Goal: Information Seeking & Learning: Learn about a topic

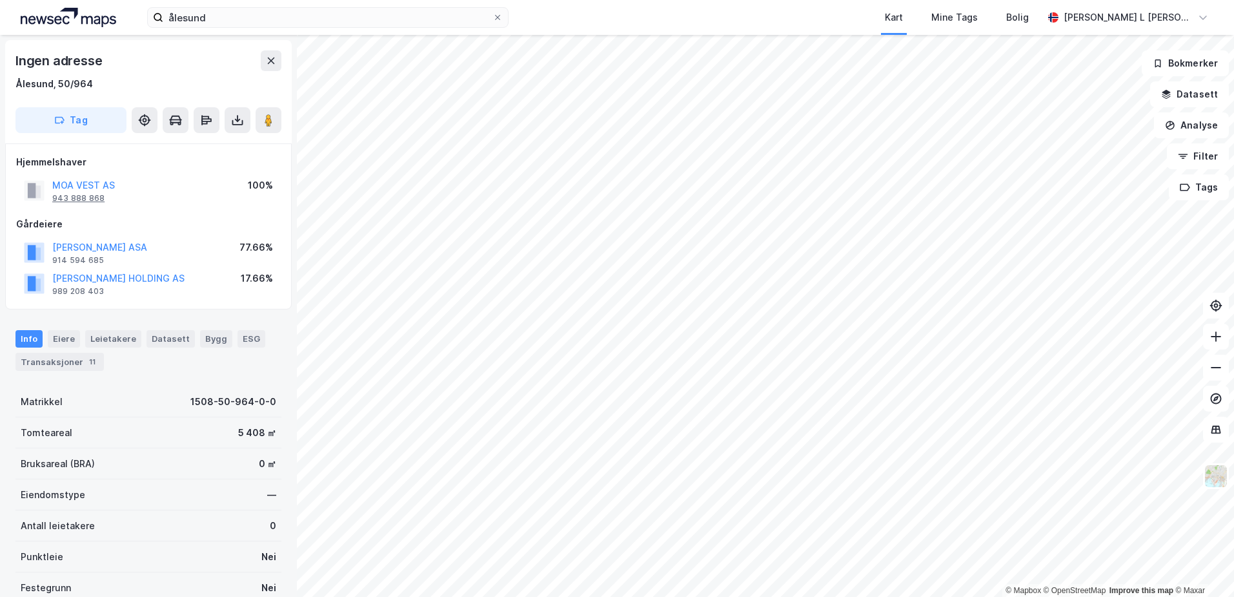
click at [88, 199] on div "943 888 868" at bounding box center [78, 198] width 52 height 10
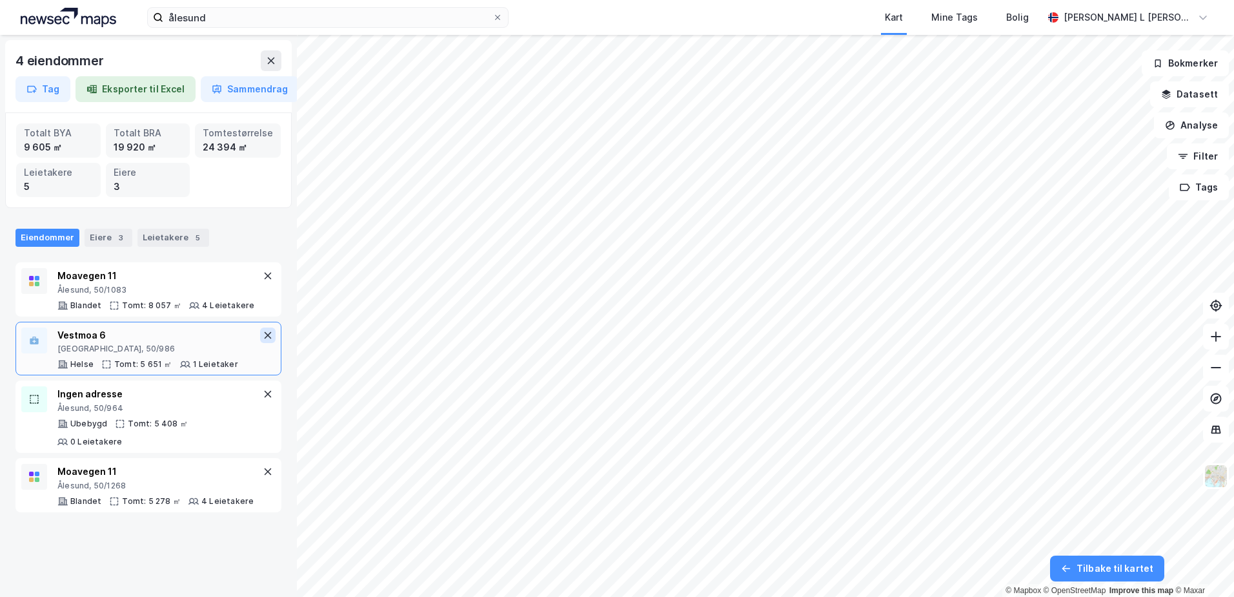
click at [265, 334] on icon at bounding box center [268, 334] width 7 height 7
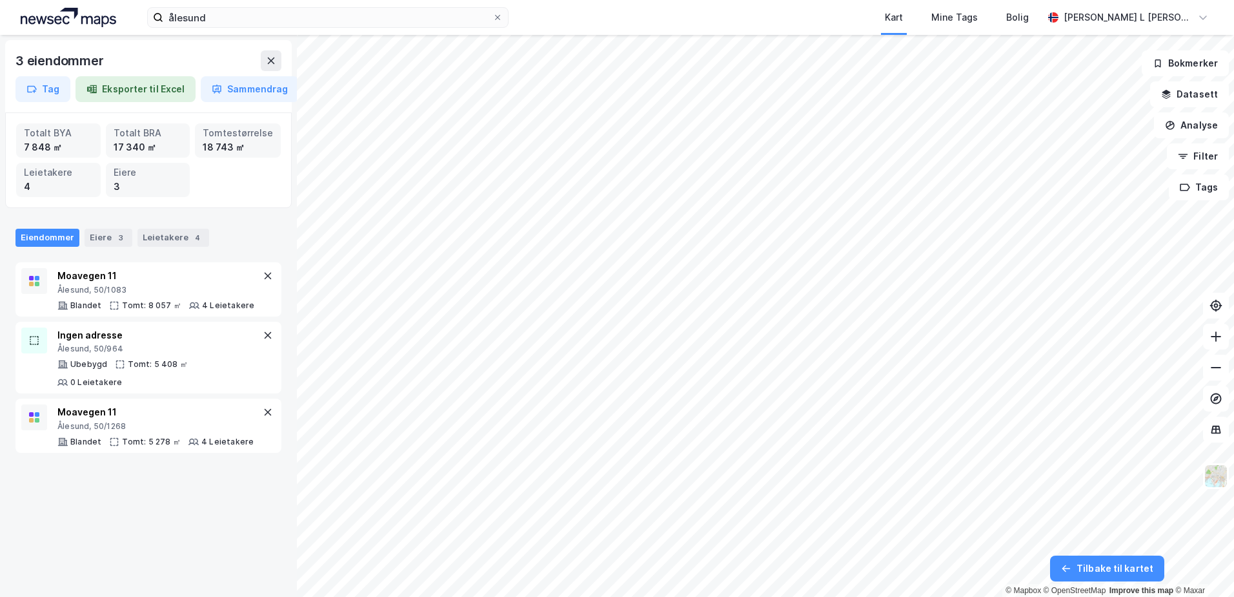
click at [265, 334] on icon at bounding box center [268, 334] width 7 height 7
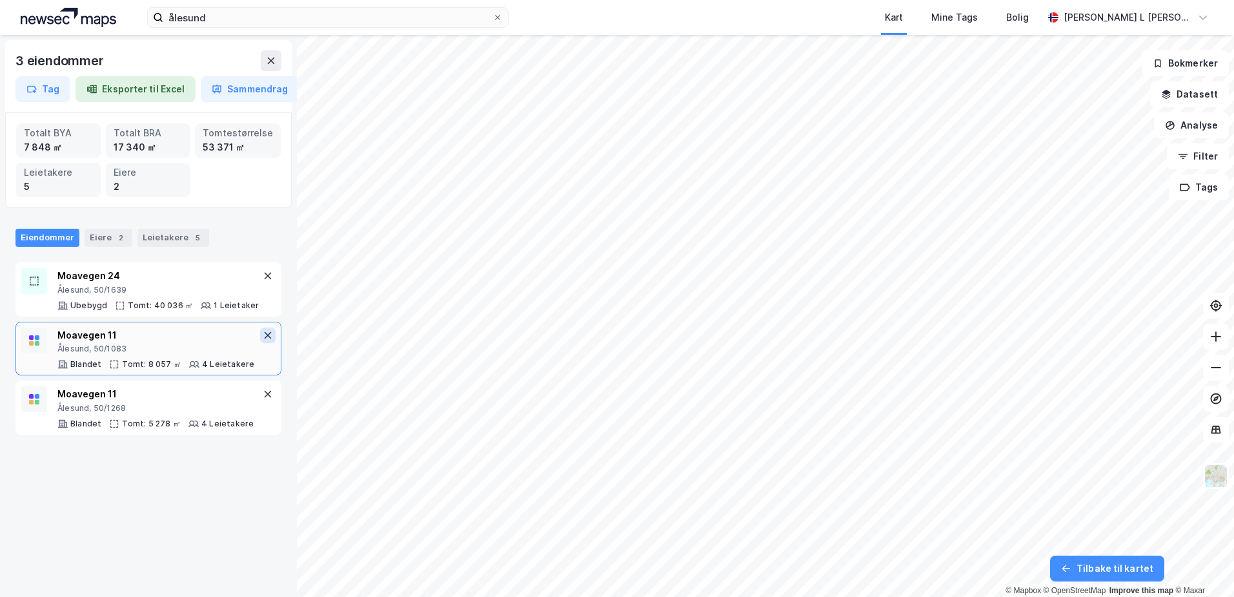
click at [263, 332] on icon at bounding box center [268, 335] width 10 height 10
click at [263, 336] on icon at bounding box center [268, 335] width 10 height 10
